Goal: Task Accomplishment & Management: Complete application form

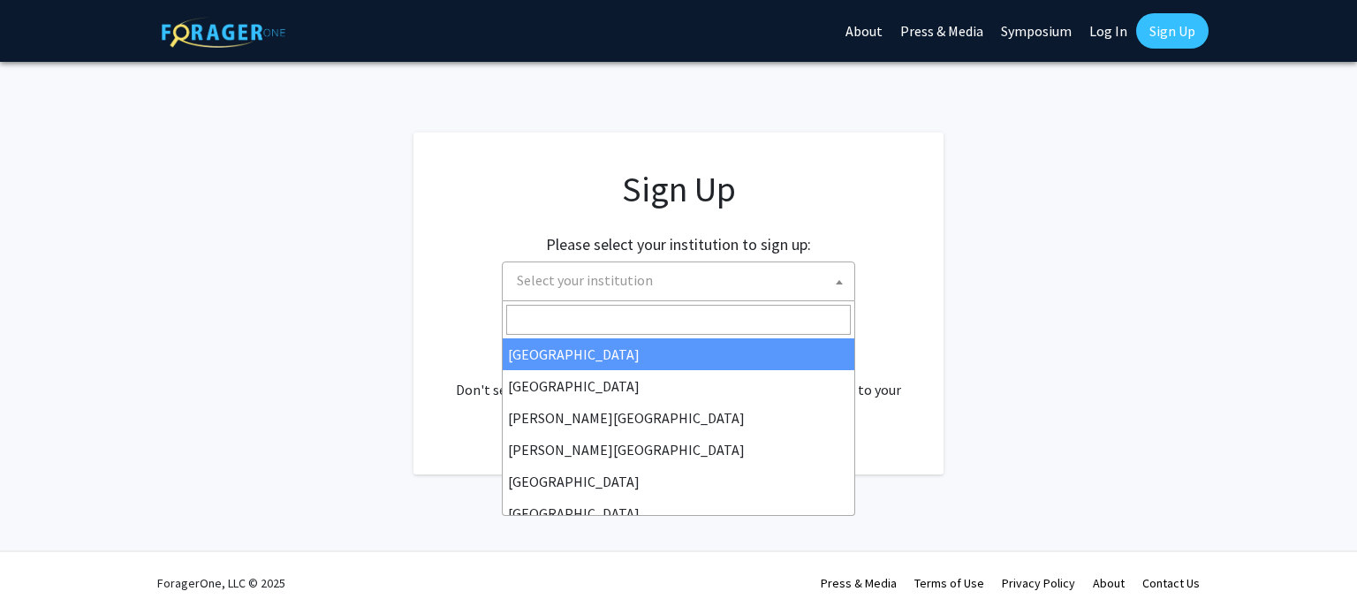
click at [813, 278] on span "Select your institution" at bounding box center [682, 280] width 345 height 36
type input "u"
type input ","
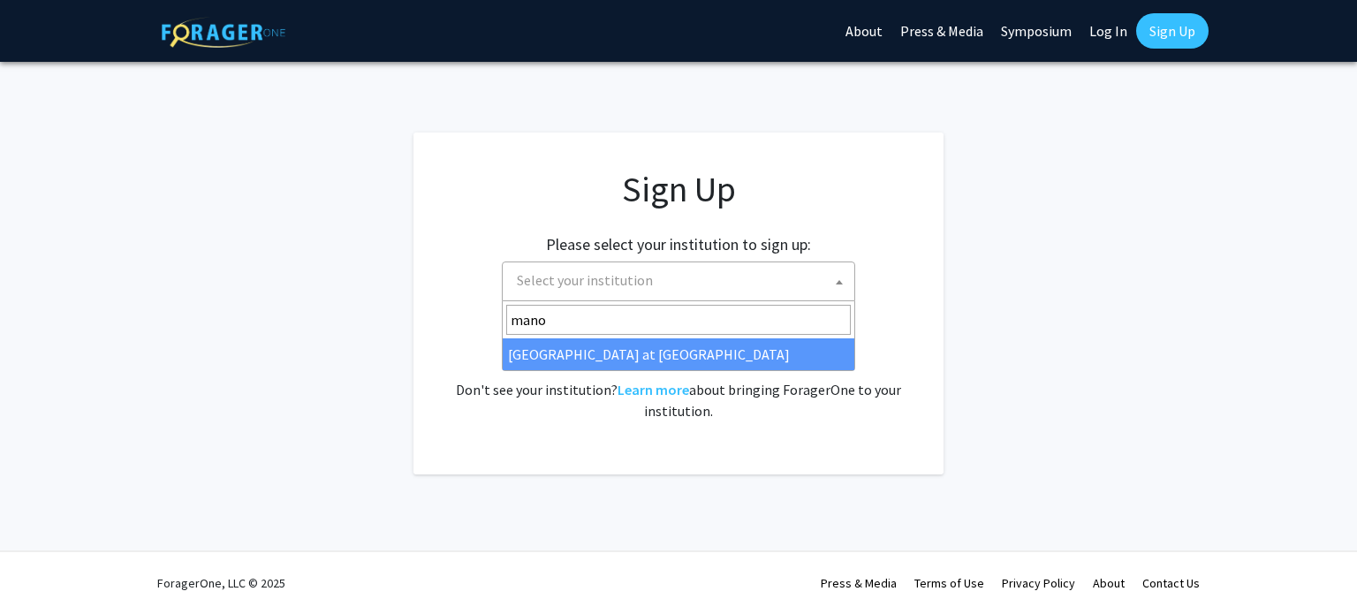
type input "mano"
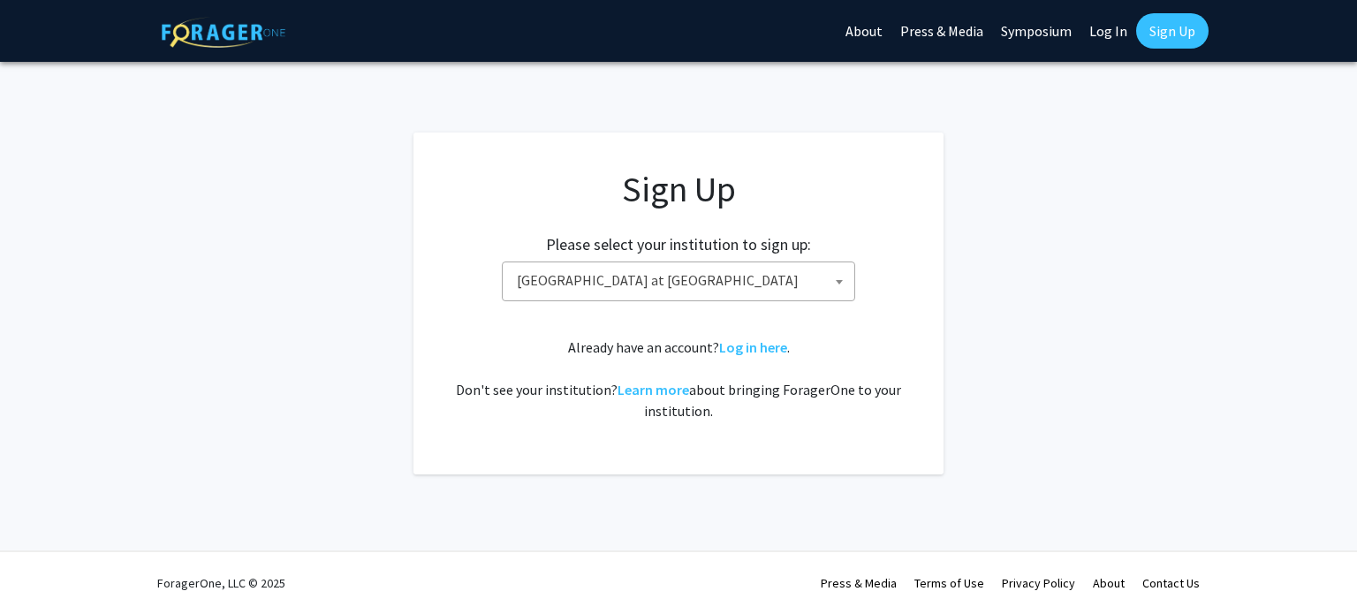
select select "18"
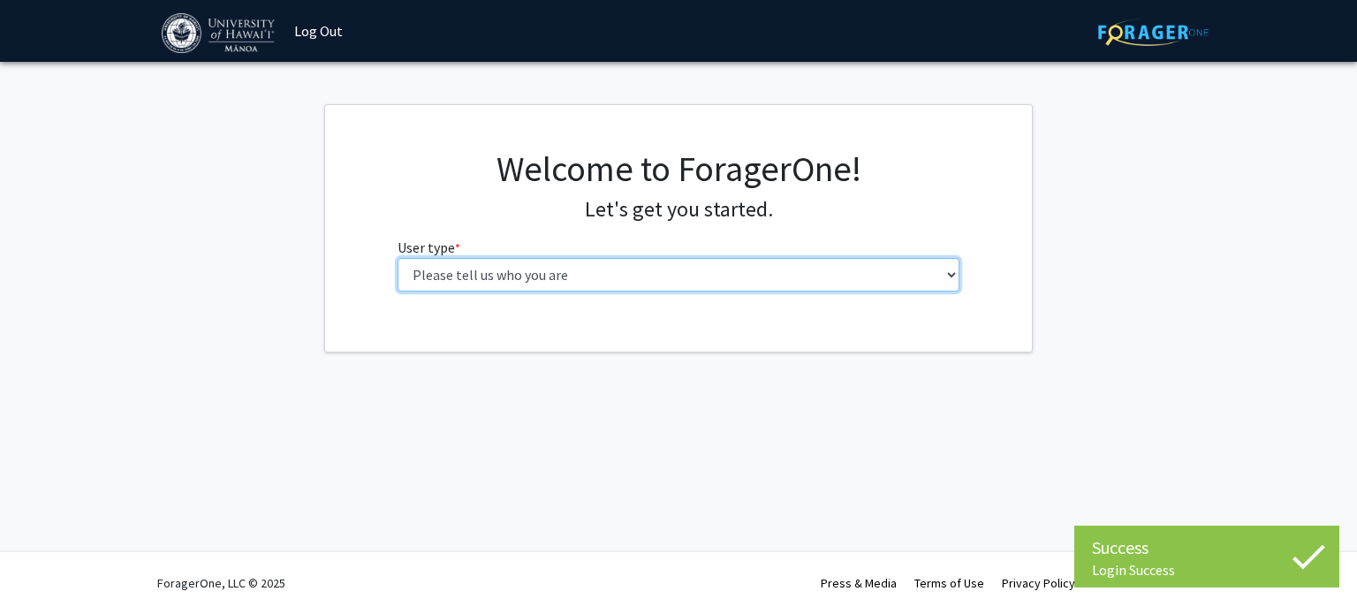
click at [649, 285] on select "Please tell us who you are Undergraduate Student Master's Student Doctoral Cand…" at bounding box center [679, 275] width 563 height 34
select select "1: undergrad"
click at [398, 258] on select "Please tell us who you are Undergraduate Student Master's Student Doctoral Cand…" at bounding box center [679, 275] width 563 height 34
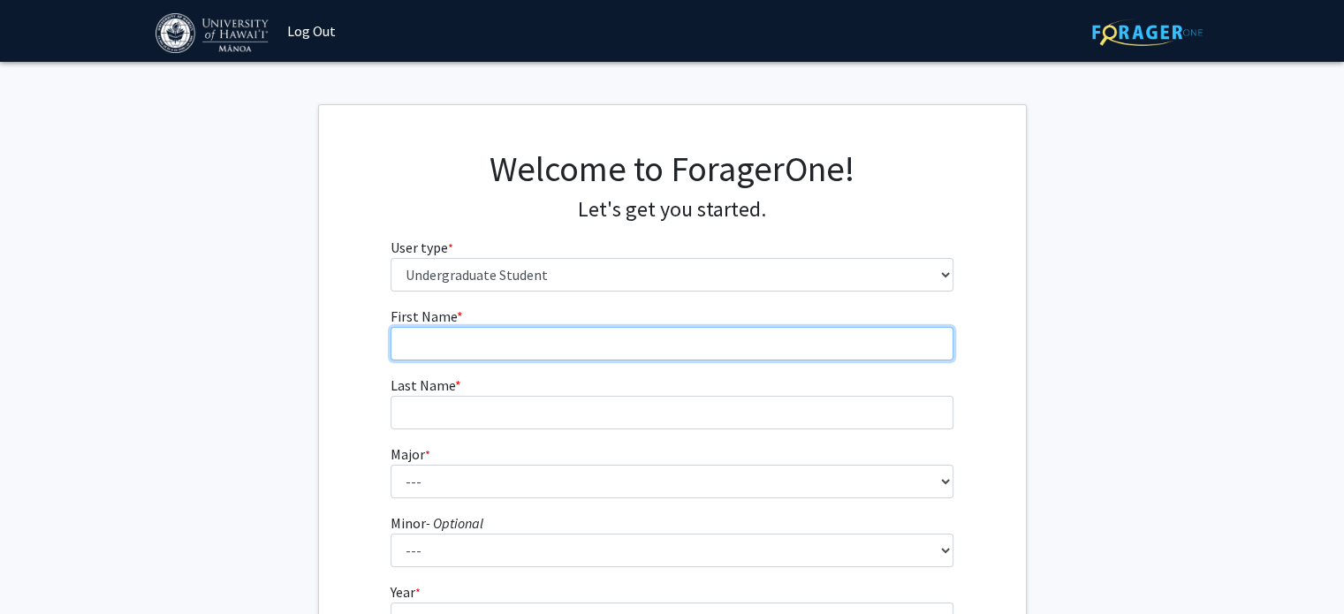
click at [714, 349] on input "First Name * required" at bounding box center [672, 344] width 563 height 34
type input "Caro"
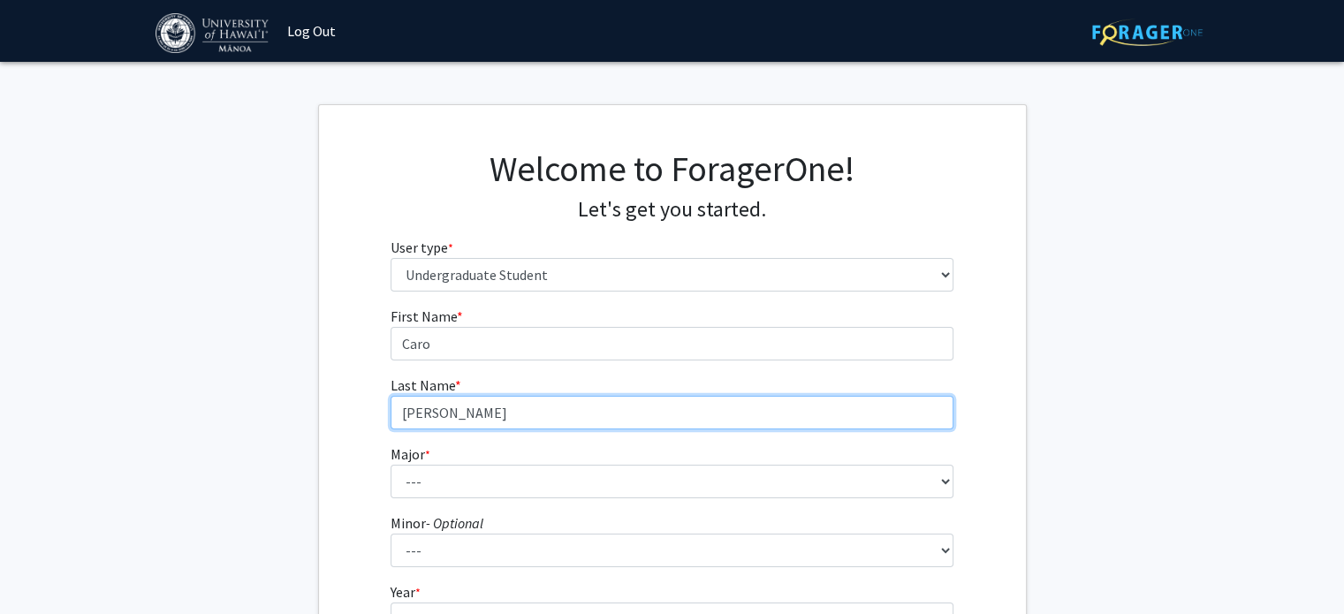
type input "[PERSON_NAME]"
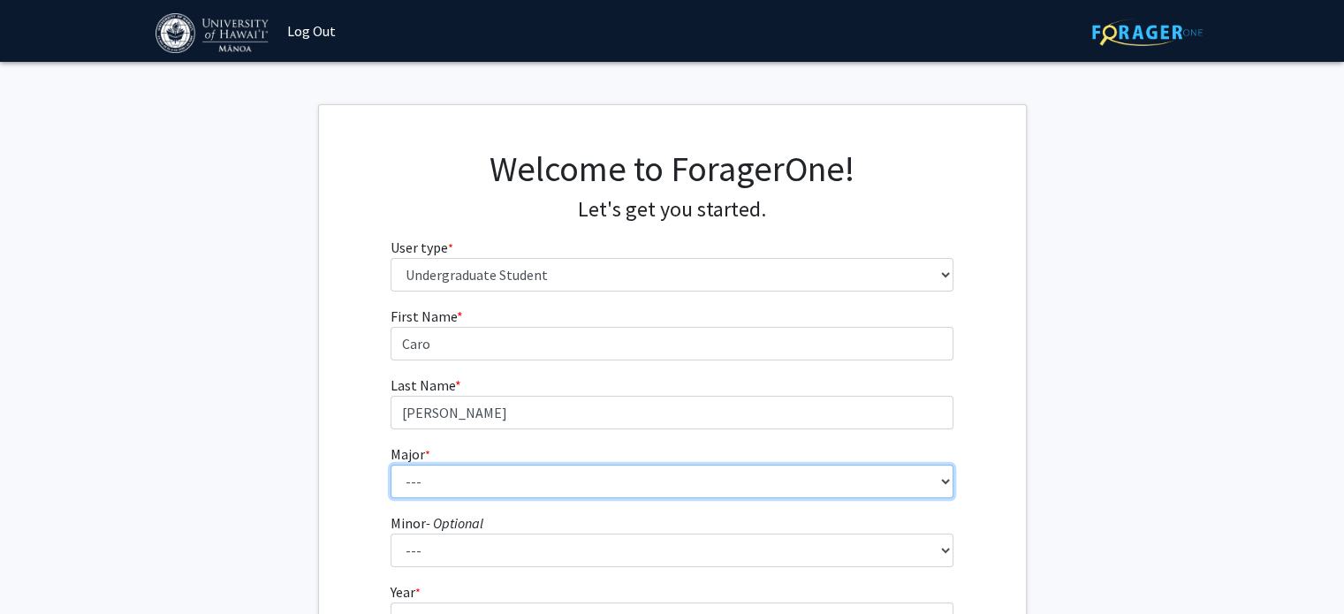
click at [890, 467] on select "--- Accounting American Studies Animal Sciences Anthropology Art Art History As…" at bounding box center [672, 482] width 563 height 34
select select "50: 1432"
click at [391, 465] on select "--- Accounting American Studies Animal Sciences Anthropology Art Art History As…" at bounding box center [672, 482] width 563 height 34
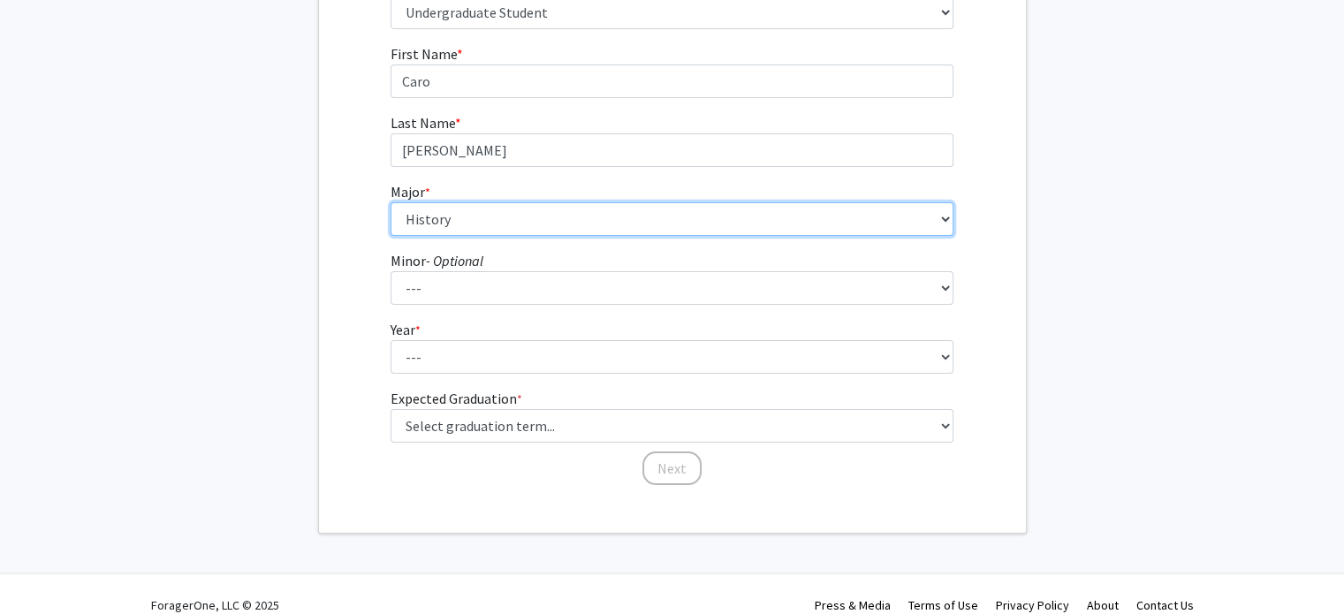
scroll to position [284, 0]
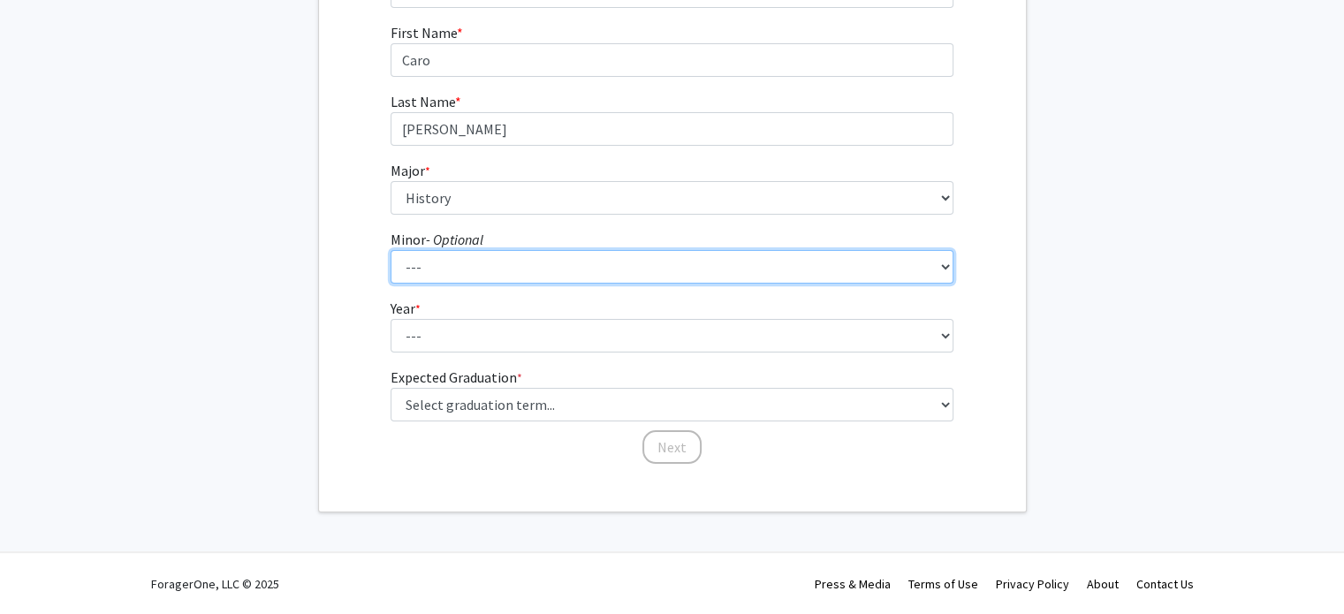
click at [916, 264] on select "--- American Studies Anthropology Art Art History Asian Studies Astronomy Astro…" at bounding box center [672, 267] width 563 height 34
select select "39: 1061"
click at [391, 250] on select "--- American Studies Anthropology Art Art History Asian Studies Astronomy Astro…" at bounding box center [672, 267] width 563 height 34
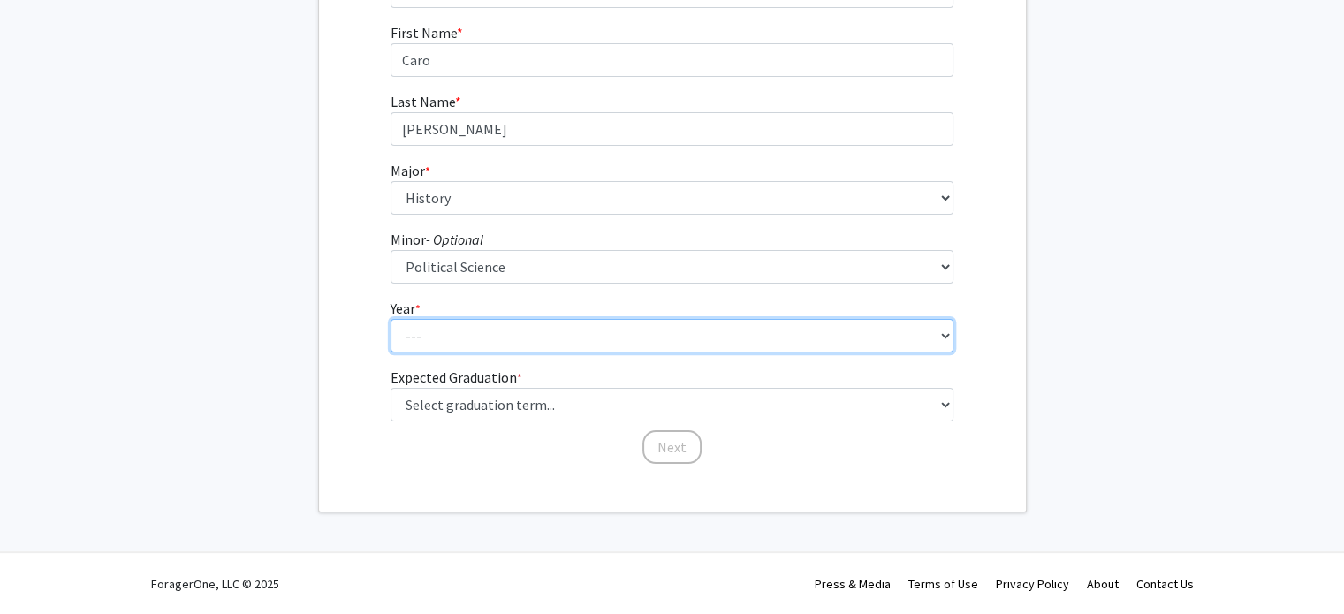
click at [517, 349] on select "--- First-year Sophomore Junior Senior Postbaccalaureate Certificate" at bounding box center [672, 336] width 563 height 34
select select "4: senior"
click at [391, 319] on select "--- First-year Sophomore Junior Senior Postbaccalaureate Certificate" at bounding box center [672, 336] width 563 height 34
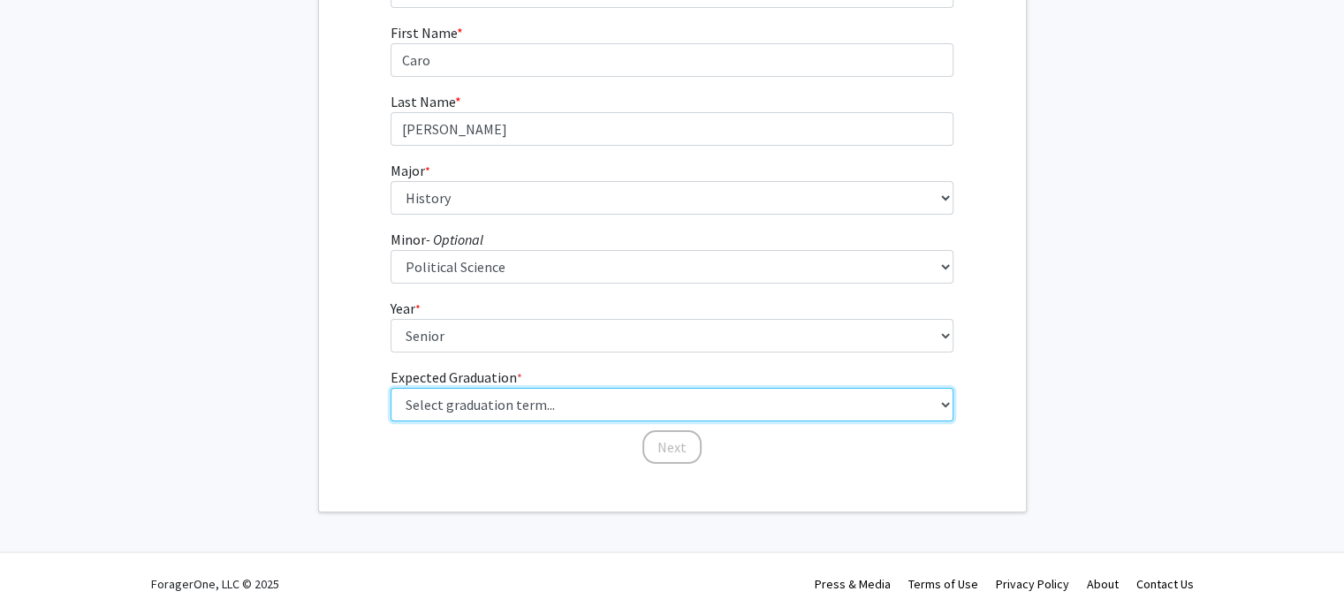
click at [876, 411] on select "Select graduation term... Spring 2025 Summer 2025 Fall 2025 Winter 2025 Spring …" at bounding box center [672, 405] width 563 height 34
select select "3: fall_2025"
click at [391, 388] on select "Select graduation term... Spring 2025 Summer 2025 Fall 2025 Winter 2025 Spring …" at bounding box center [672, 405] width 563 height 34
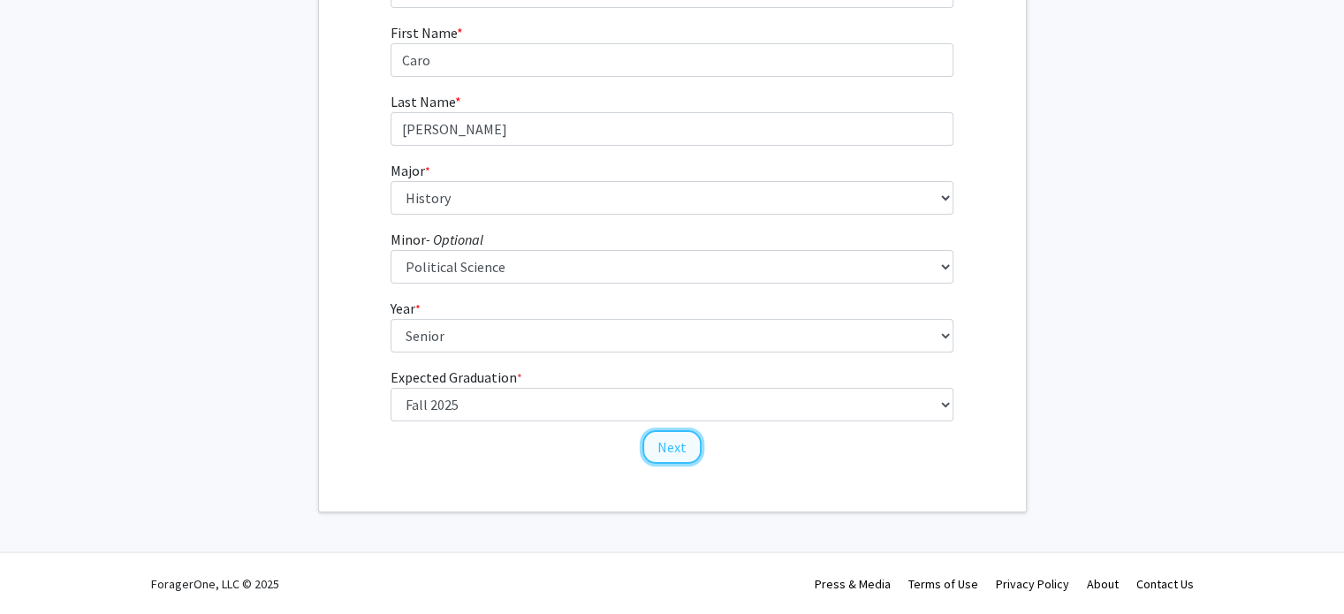
click at [683, 455] on button "Next" at bounding box center [671, 447] width 59 height 34
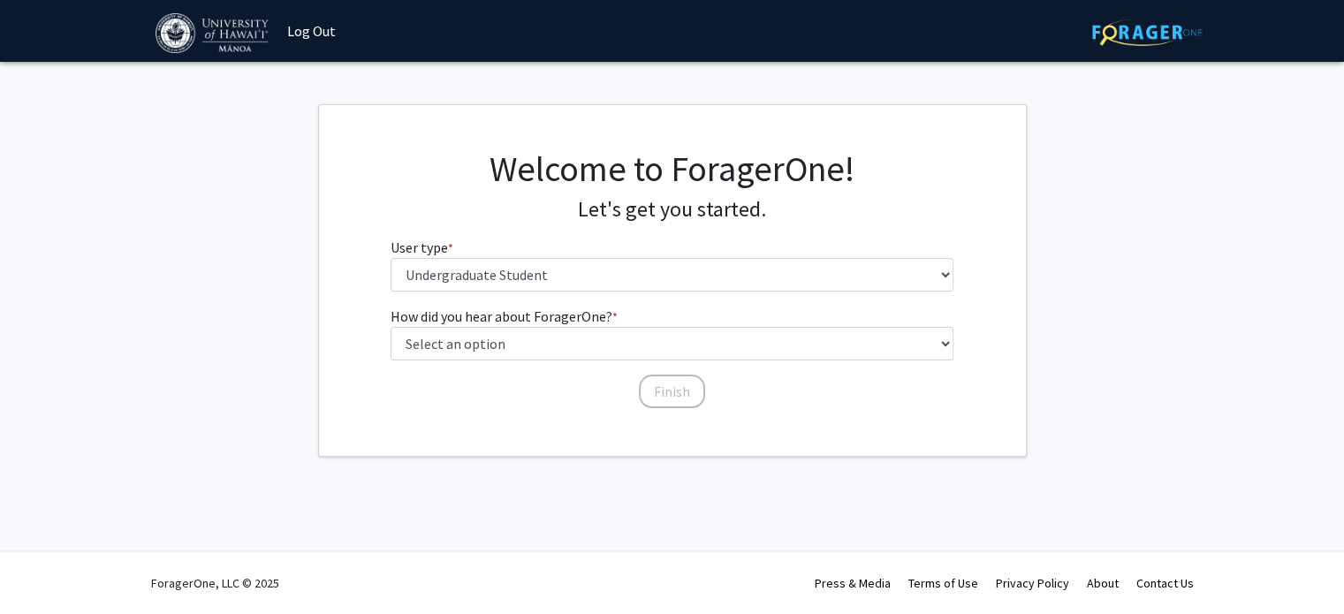
scroll to position [0, 0]
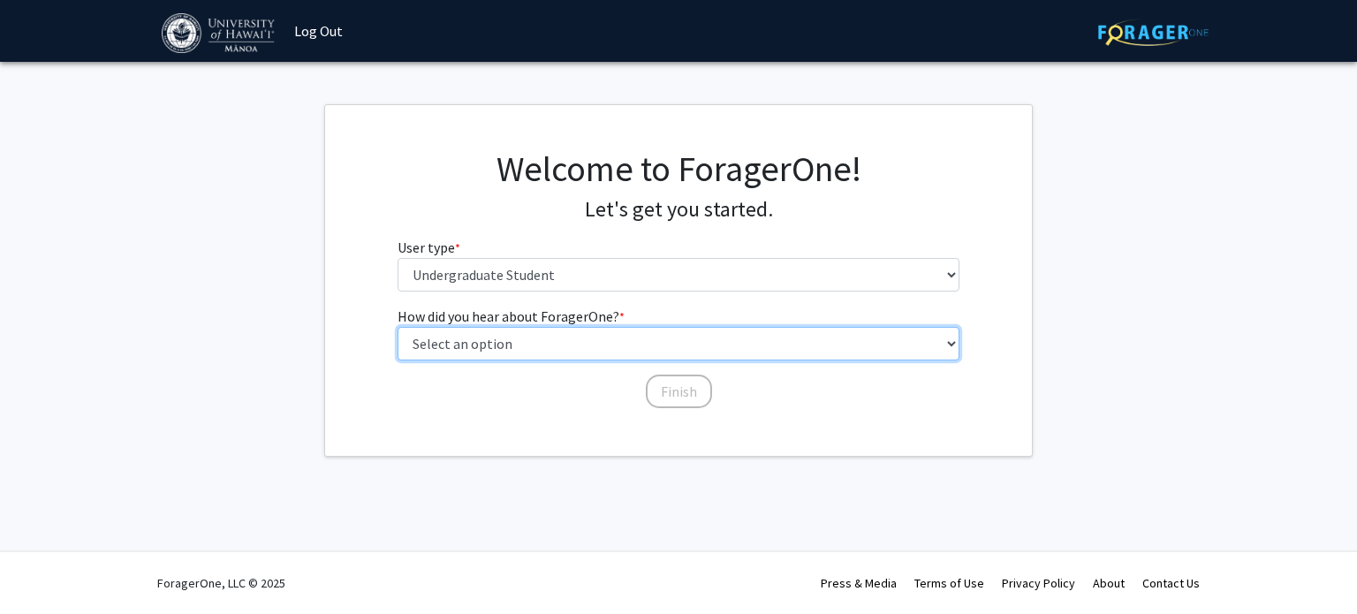
click at [574, 344] on select "Select an option Peer/student recommendation Faculty/staff recommendation Unive…" at bounding box center [679, 344] width 563 height 34
select select "4: university_email"
click at [398, 327] on select "Select an option Peer/student recommendation Faculty/staff recommendation Unive…" at bounding box center [679, 344] width 563 height 34
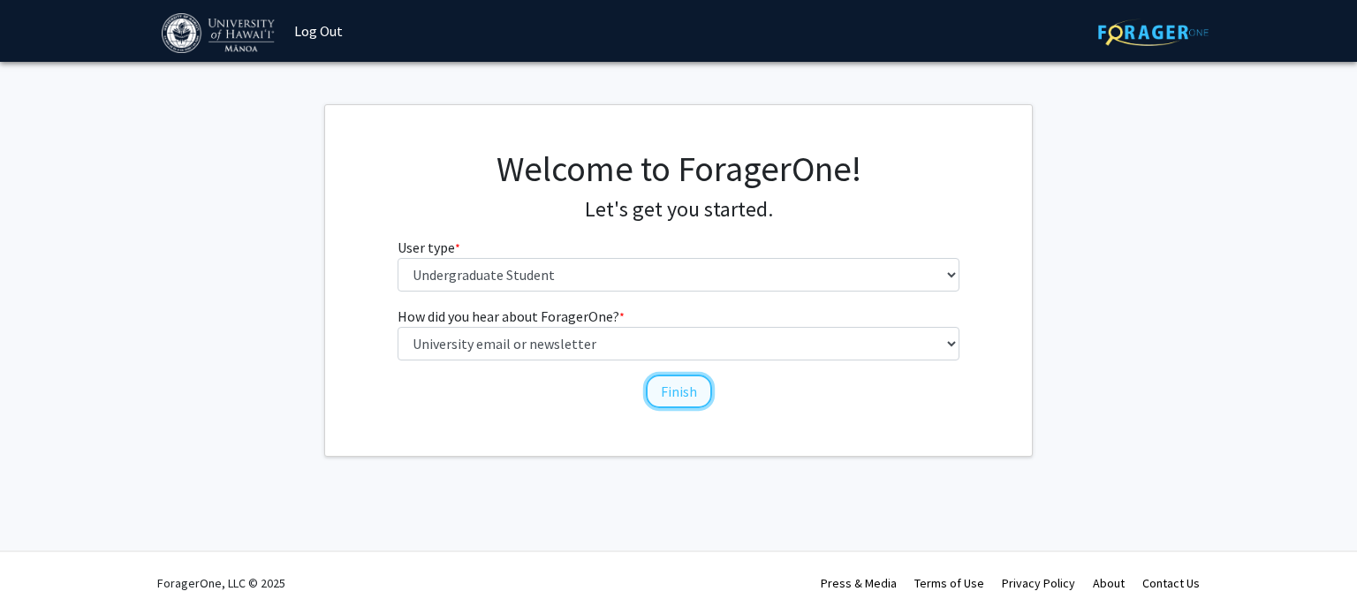
click at [692, 392] on button "Finish" at bounding box center [679, 392] width 66 height 34
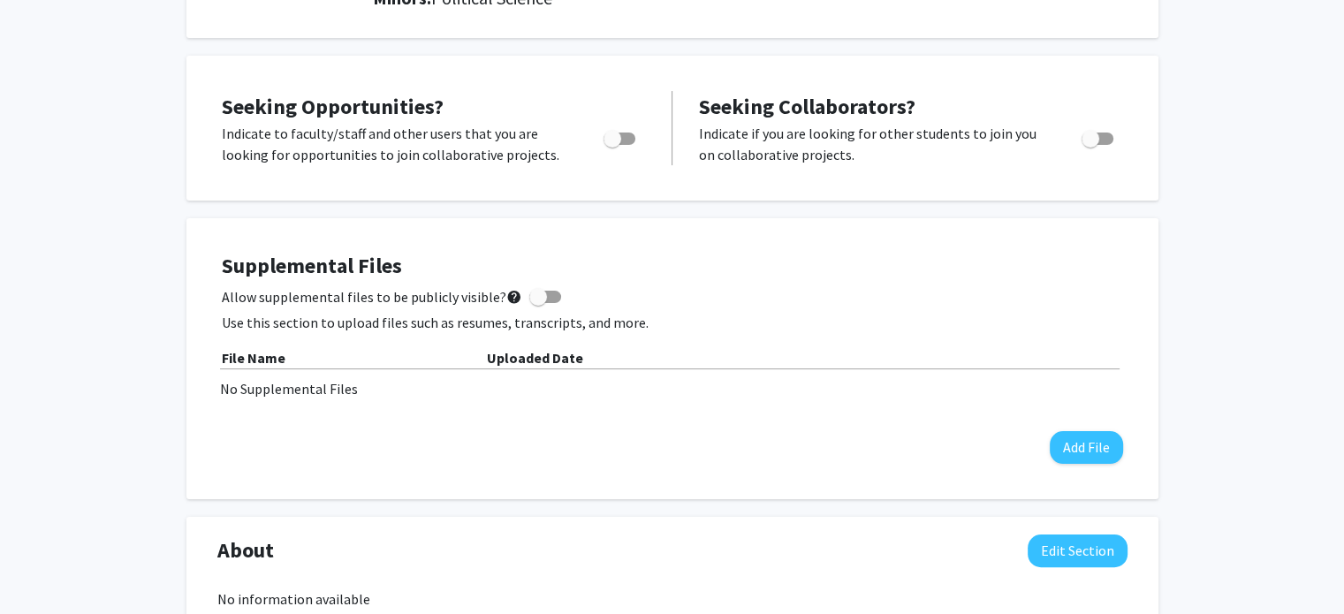
scroll to position [310, 0]
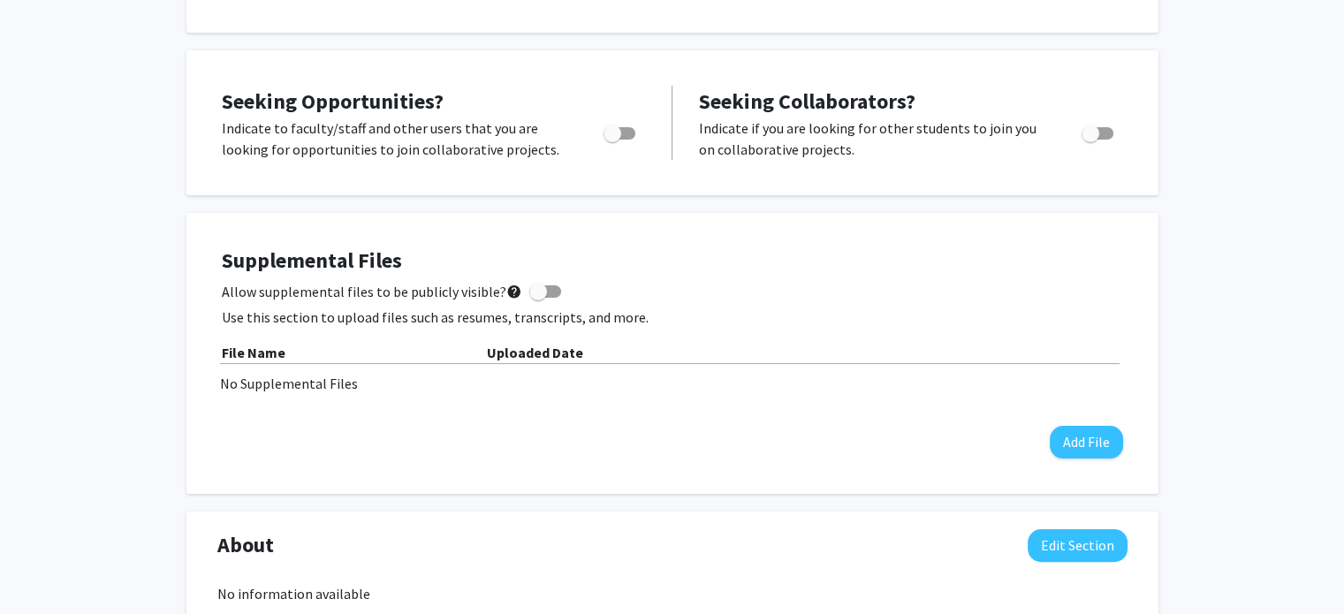
click at [184, 139] on div "[PERSON_NAME] Edit Section See Public View help Degree Level: Undergraduate Stu…" at bounding box center [672, 537] width 1344 height 1569
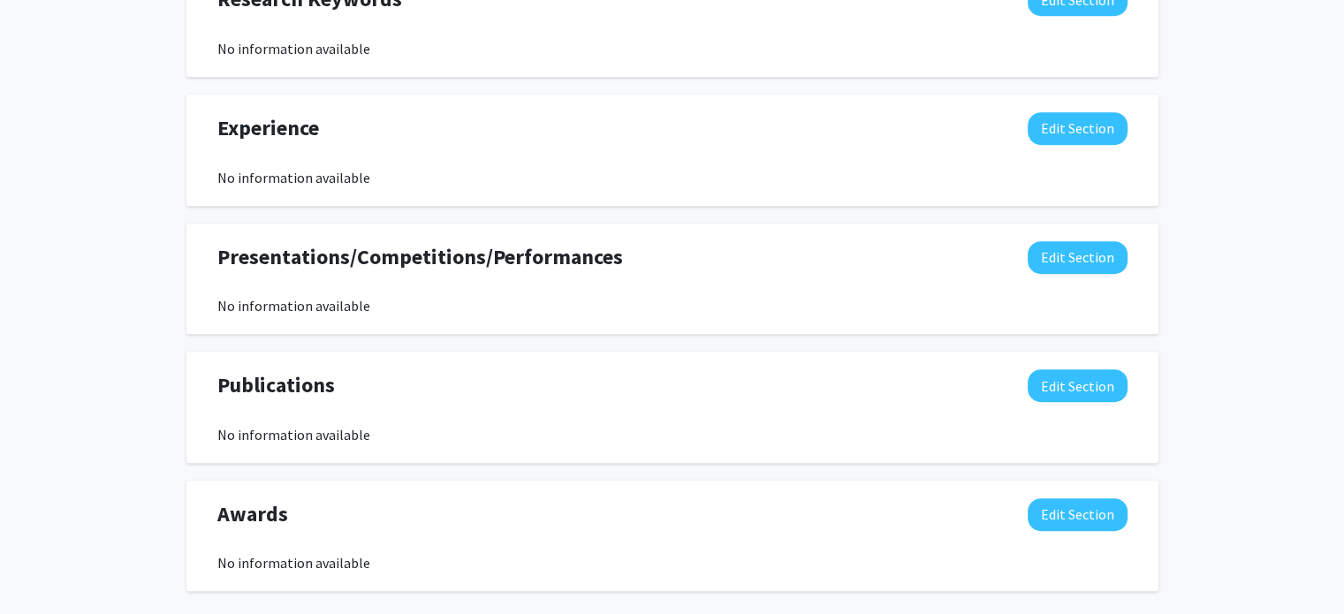
scroll to position [1071, 0]
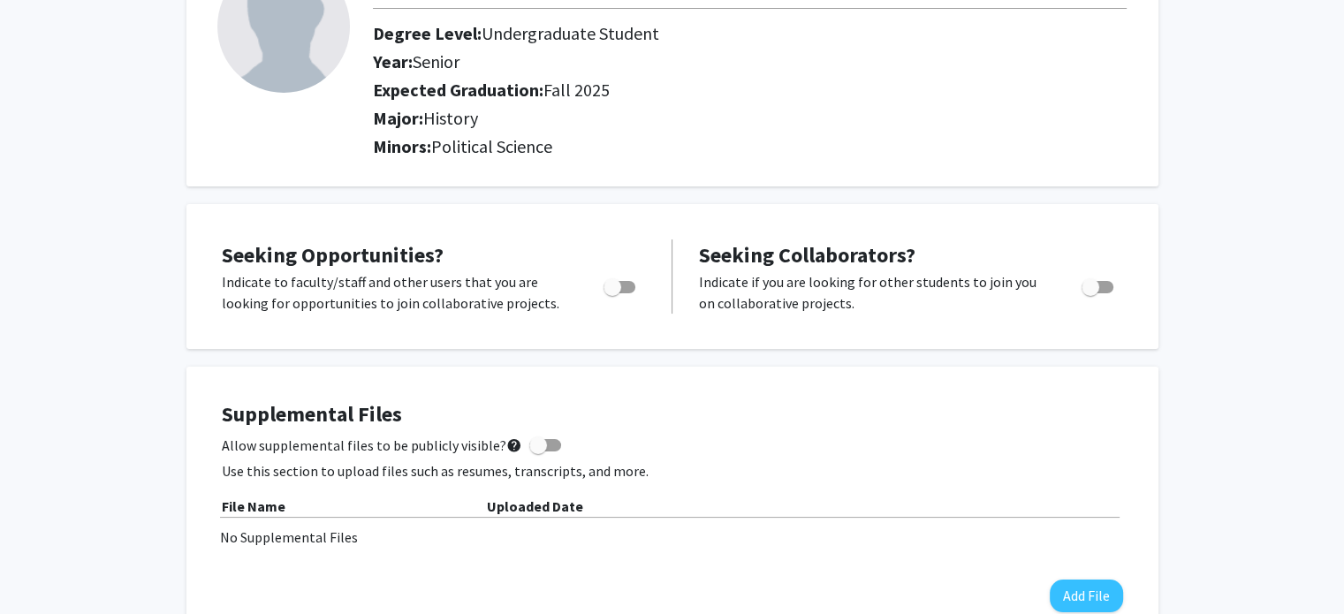
scroll to position [156, 0]
click at [630, 287] on span "Toggle" at bounding box center [620, 288] width 32 height 12
click at [612, 294] on input "Are you actively seeking opportunities?" at bounding box center [612, 294] width 1 height 1
click at [630, 287] on span "Toggle" at bounding box center [627, 288] width 18 height 18
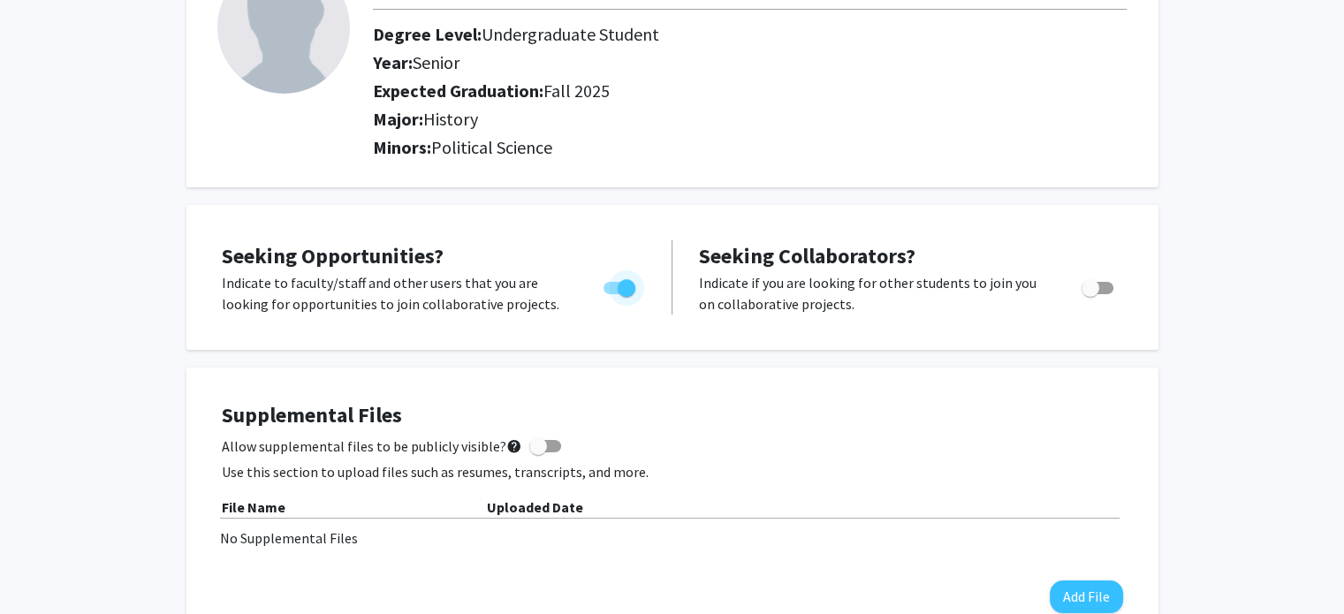
click at [612, 294] on input "Are you actively seeking opportunities?" at bounding box center [612, 294] width 1 height 1
checkbox input "false"
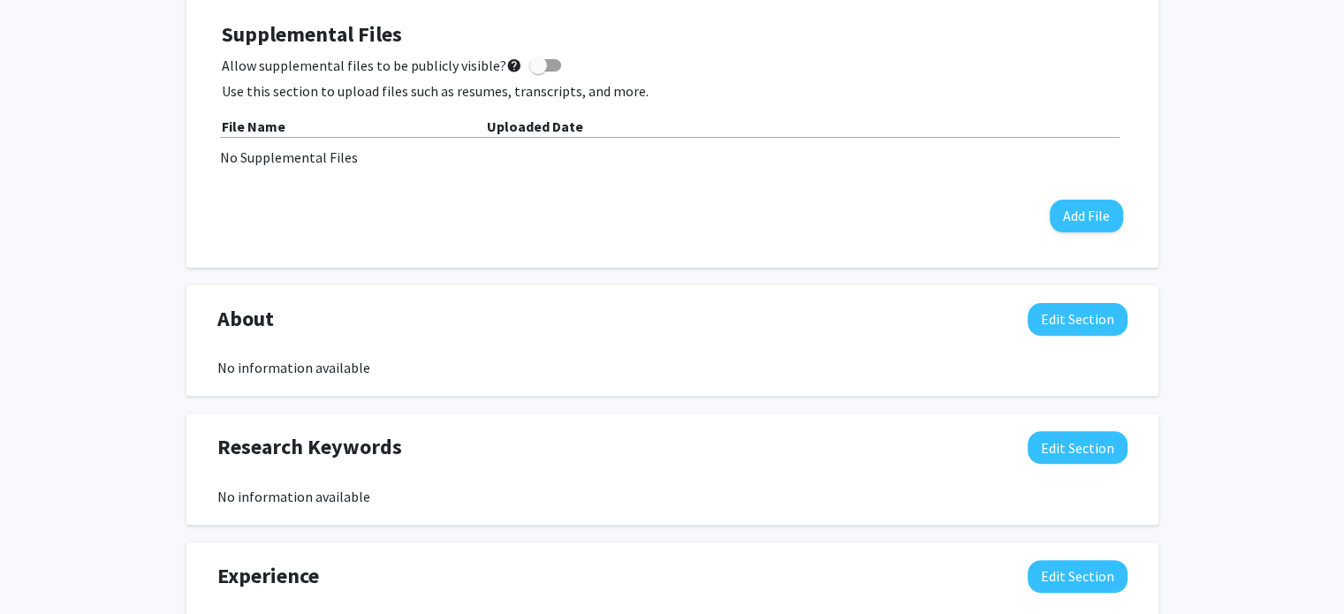
scroll to position [543, 0]
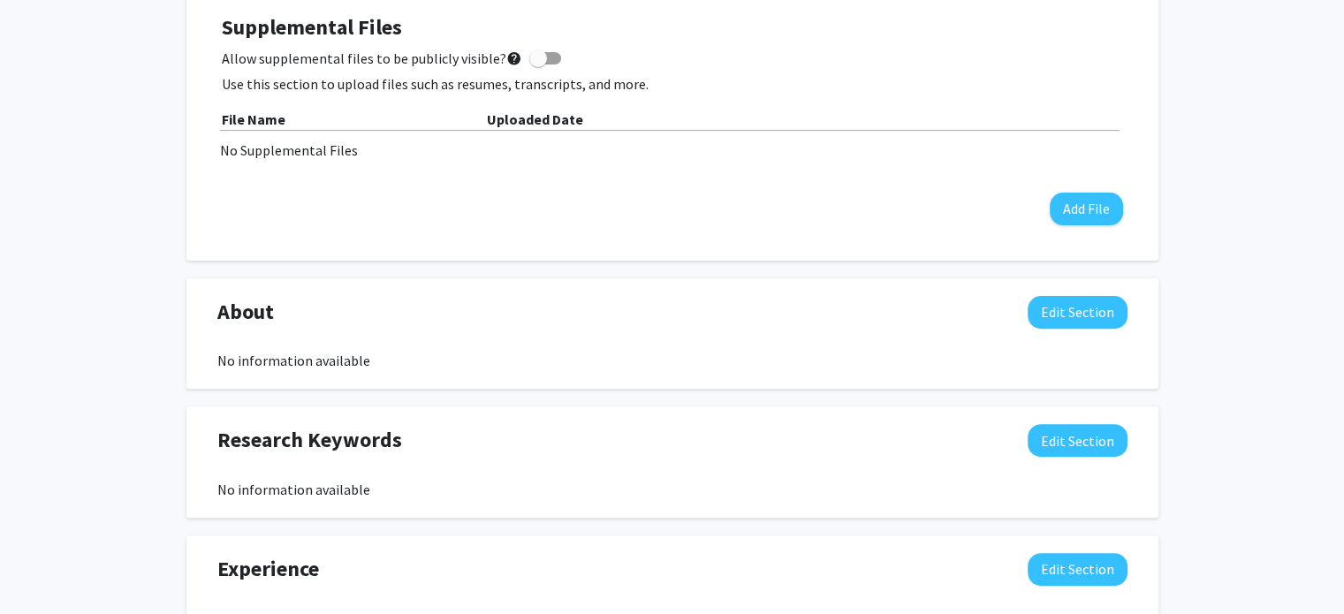
drag, startPoint x: 576, startPoint y: 328, endPoint x: 1291, endPoint y: 123, distance: 743.7
click at [1291, 123] on div "[PERSON_NAME] Edit Section See Public View help Degree Level: Undergraduate Stu…" at bounding box center [672, 304] width 1344 height 1569
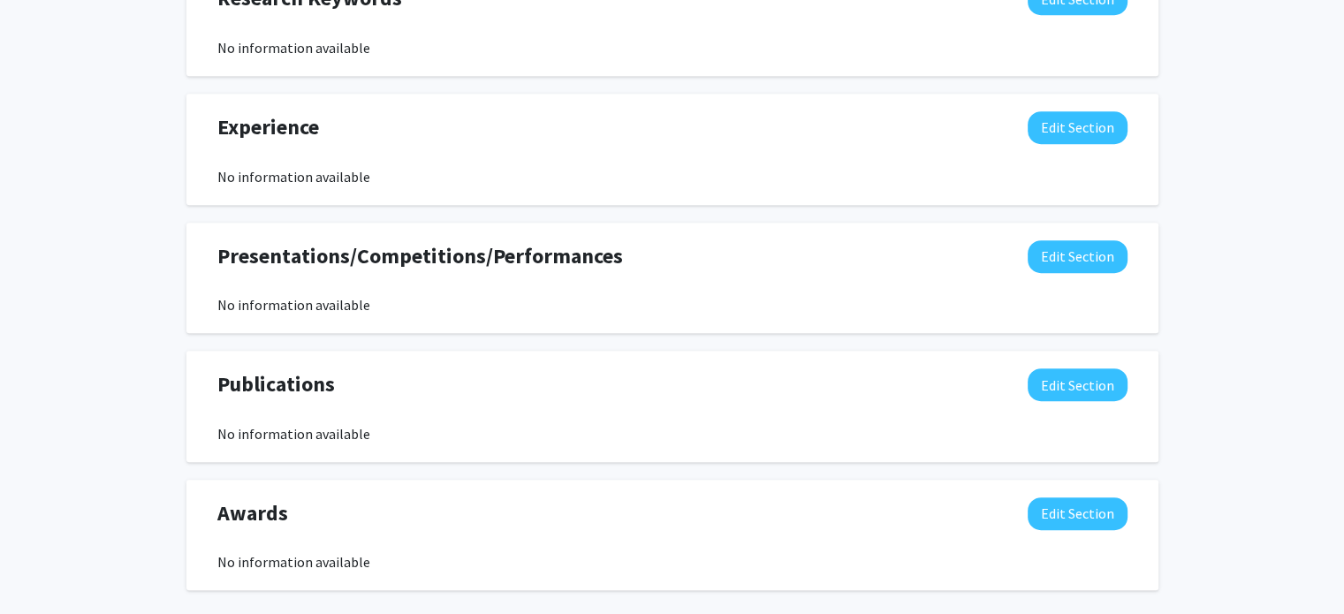
scroll to position [1071, 0]
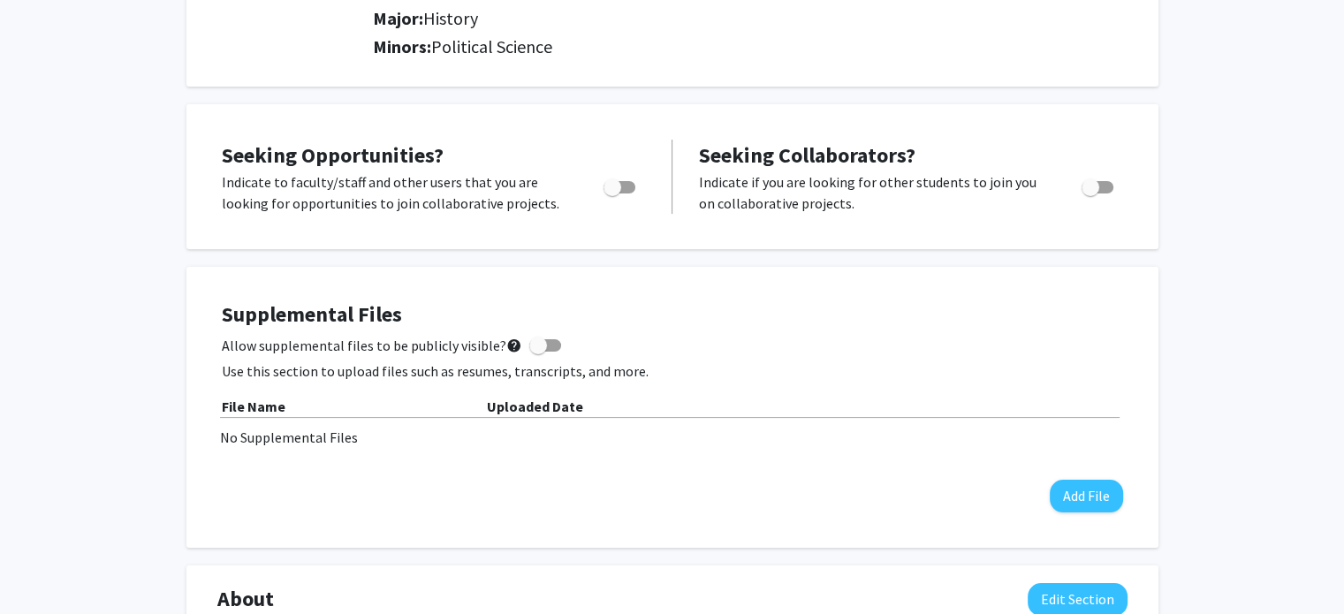
scroll to position [0, 0]
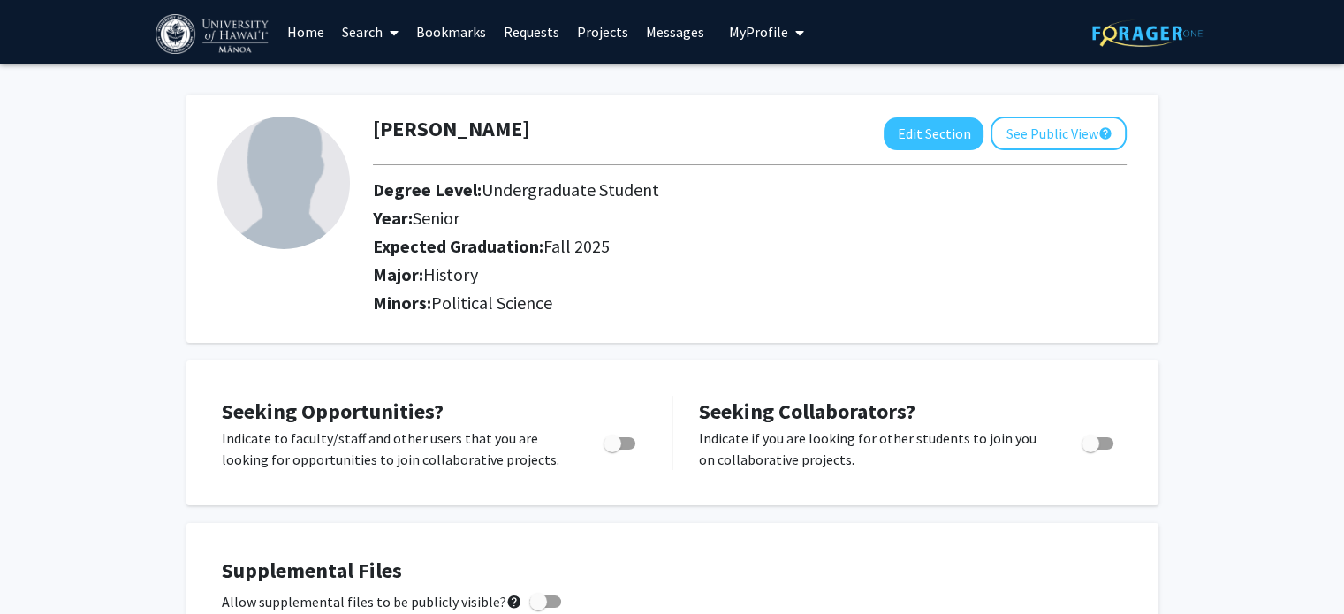
click at [1258, 42] on div "Skip navigation Home Search Bookmarks Requests Projects Messages My Profile [PE…" at bounding box center [672, 32] width 1344 height 64
